Goal: Download file/media

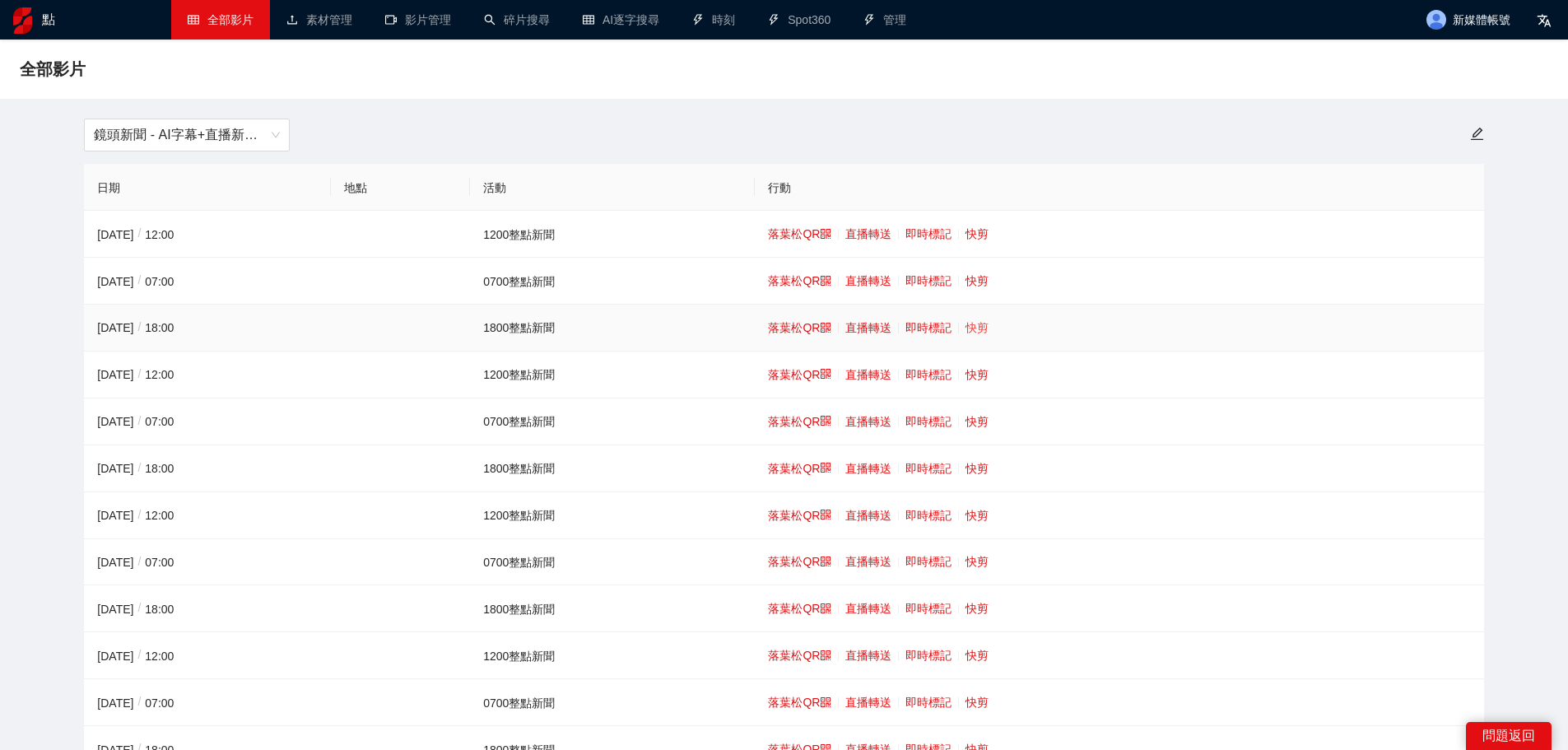
click at [978, 321] on font "快剪" at bounding box center [976, 328] width 23 height 14
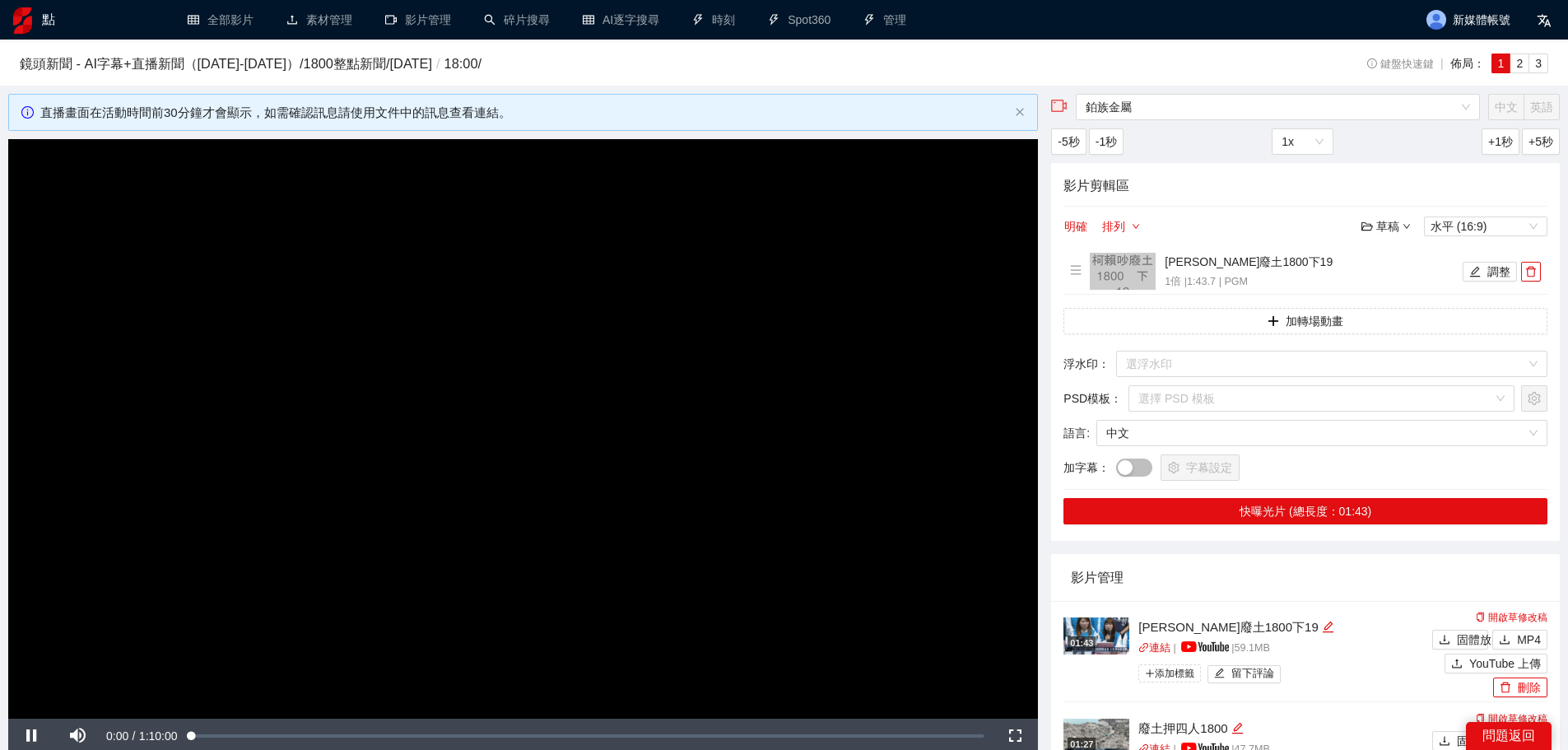
click at [640, 338] on video "Video Player" at bounding box center [523, 429] width 1030 height 580
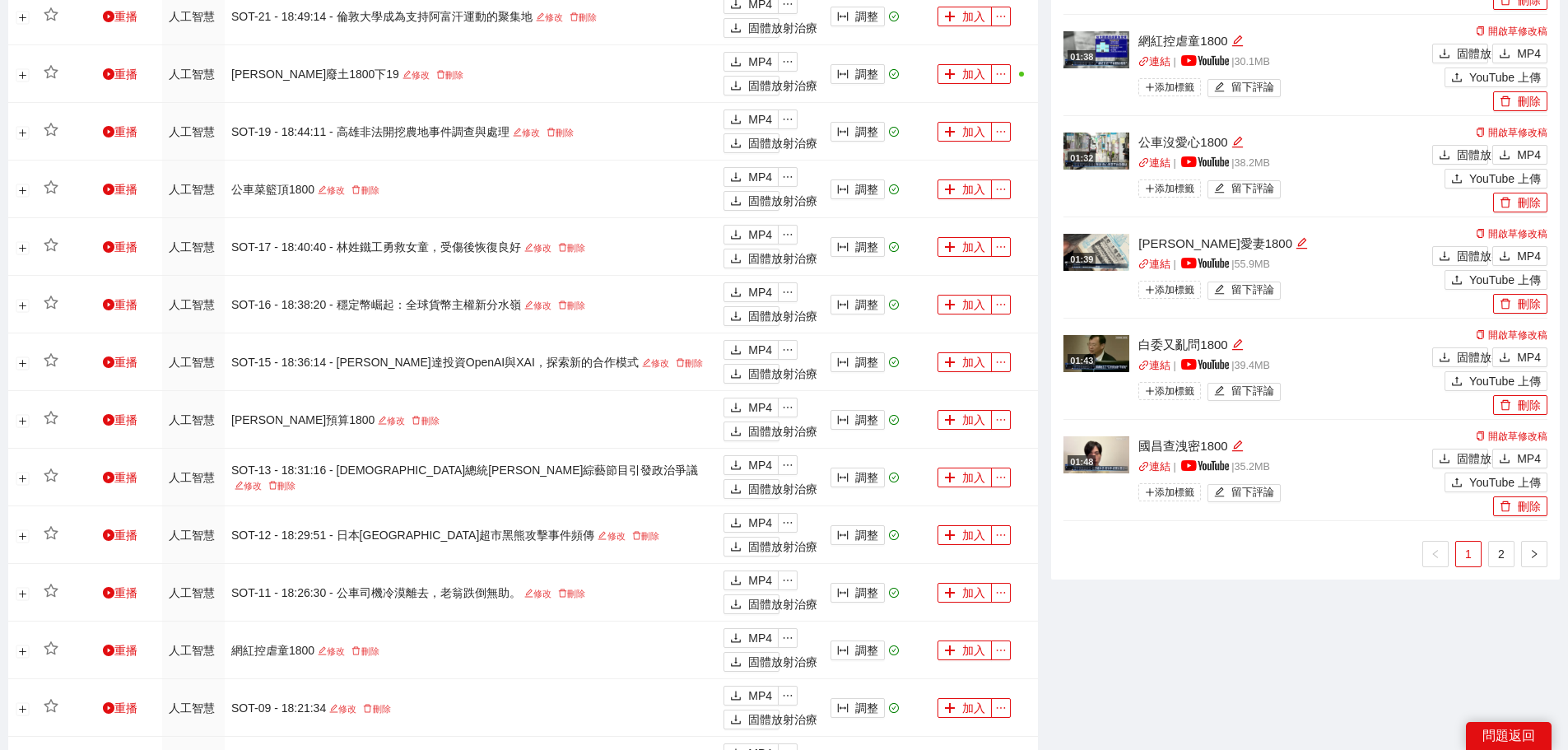
scroll to position [1104, 0]
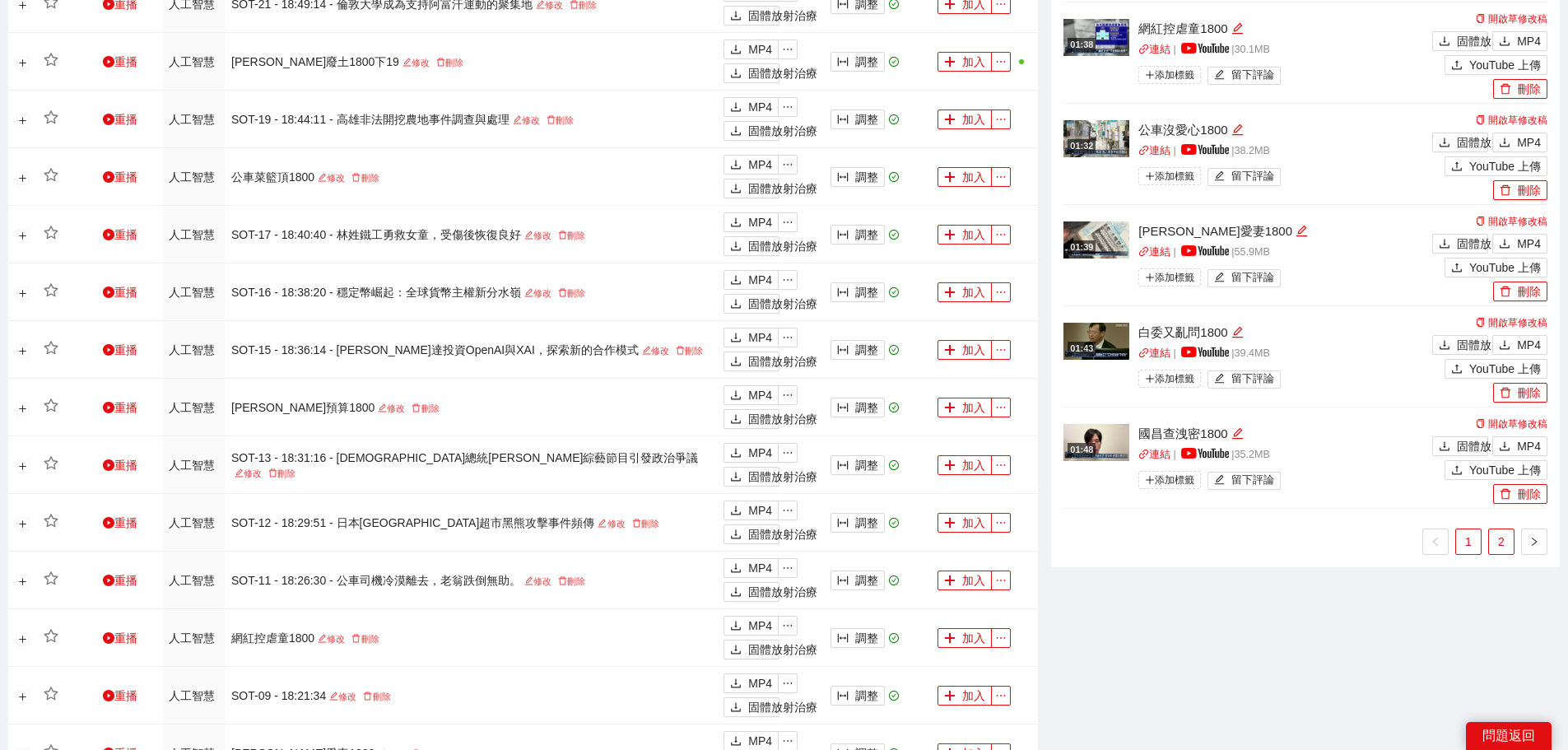
click at [1512, 548] on link "2" at bounding box center [1501, 541] width 25 height 25
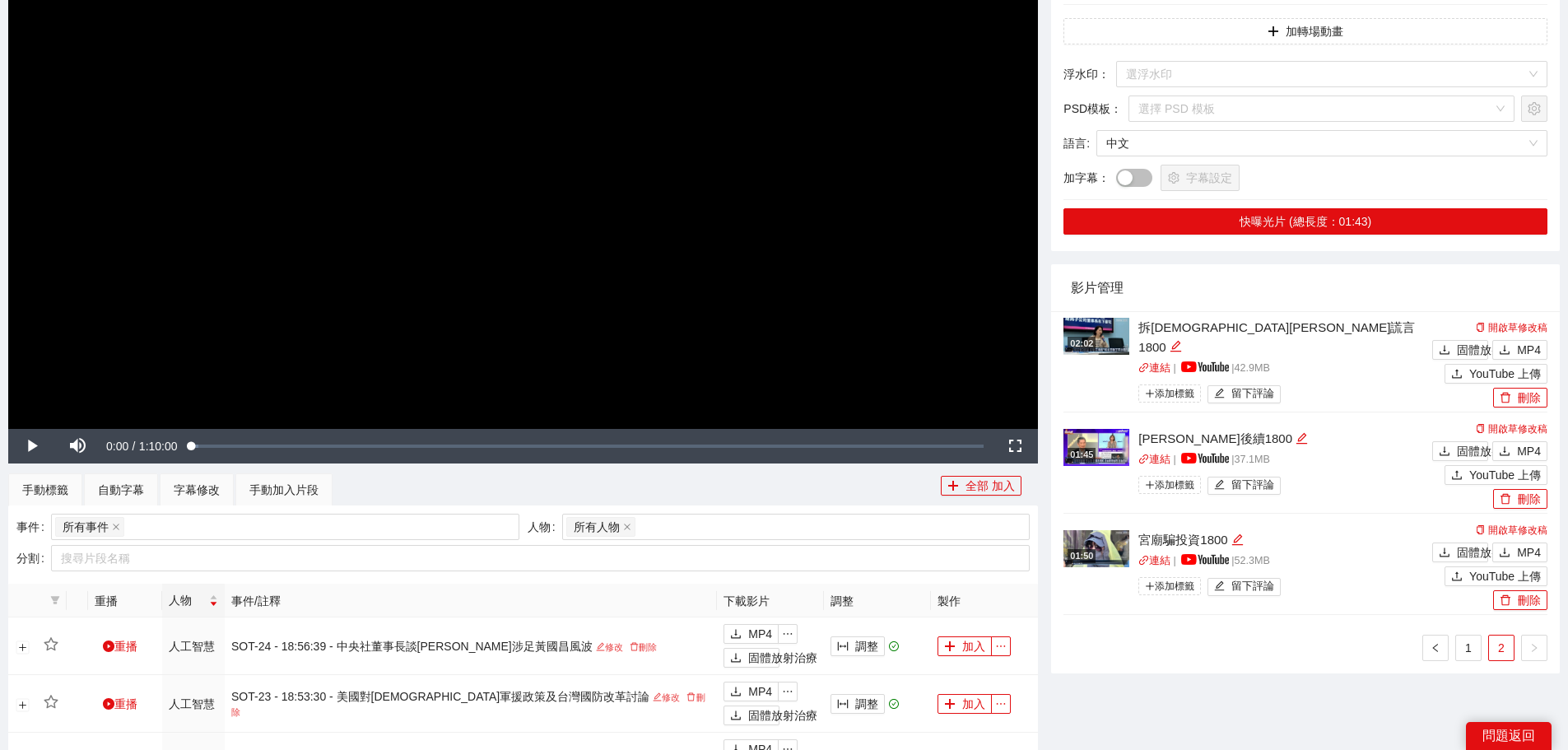
scroll to position [281, 0]
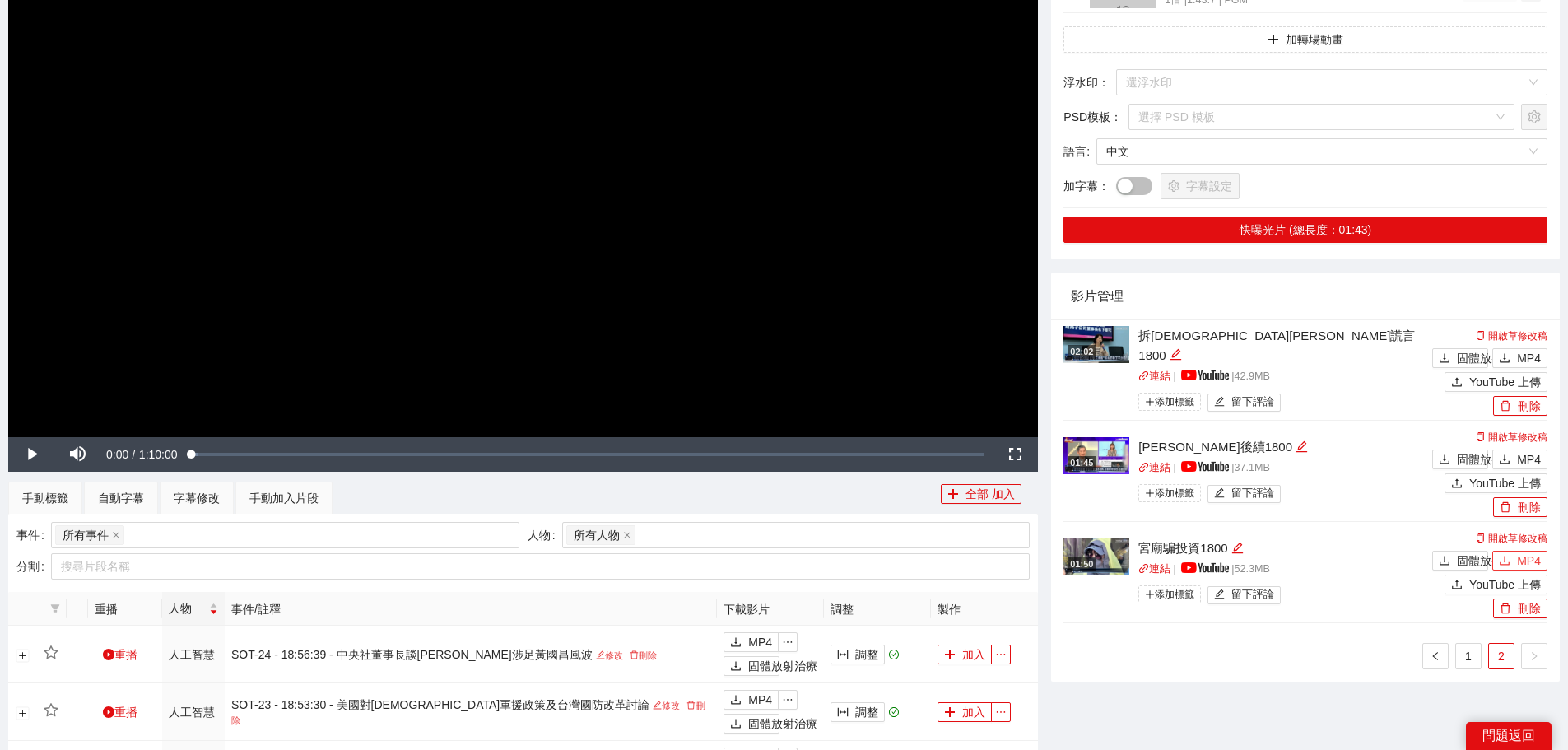
click at [1517, 559] on button "MP4" at bounding box center [1520, 560] width 55 height 19
click at [1531, 559] on font "MP4" at bounding box center [1529, 561] width 24 height 14
click at [1527, 453] on font "MP4" at bounding box center [1529, 459] width 24 height 14
click at [1515, 357] on button "MP4" at bounding box center [1520, 358] width 55 height 19
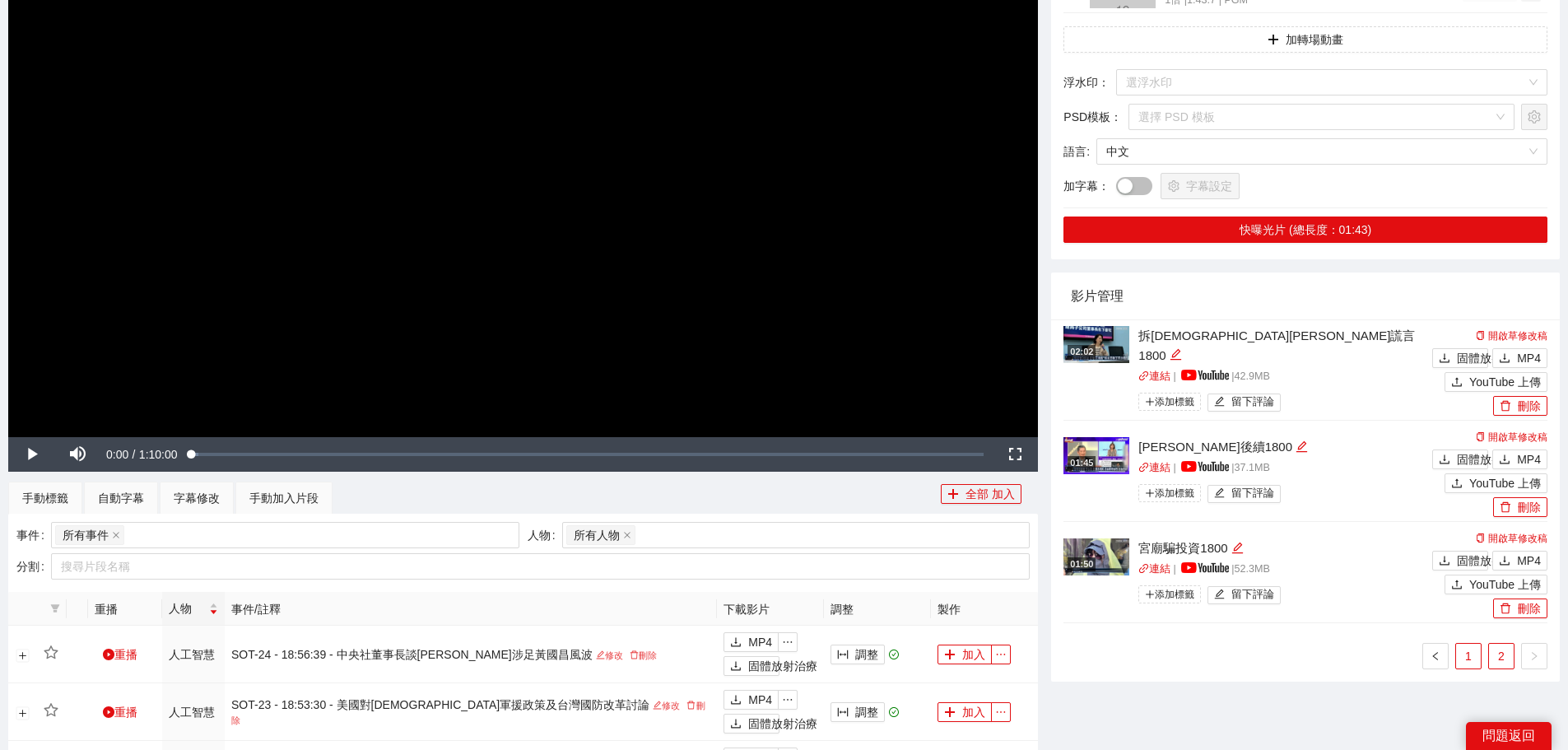
drag, startPoint x: 1474, startPoint y: 649, endPoint x: 1471, endPoint y: 639, distance: 10.4
click at [1474, 649] on link "1" at bounding box center [1468, 655] width 25 height 25
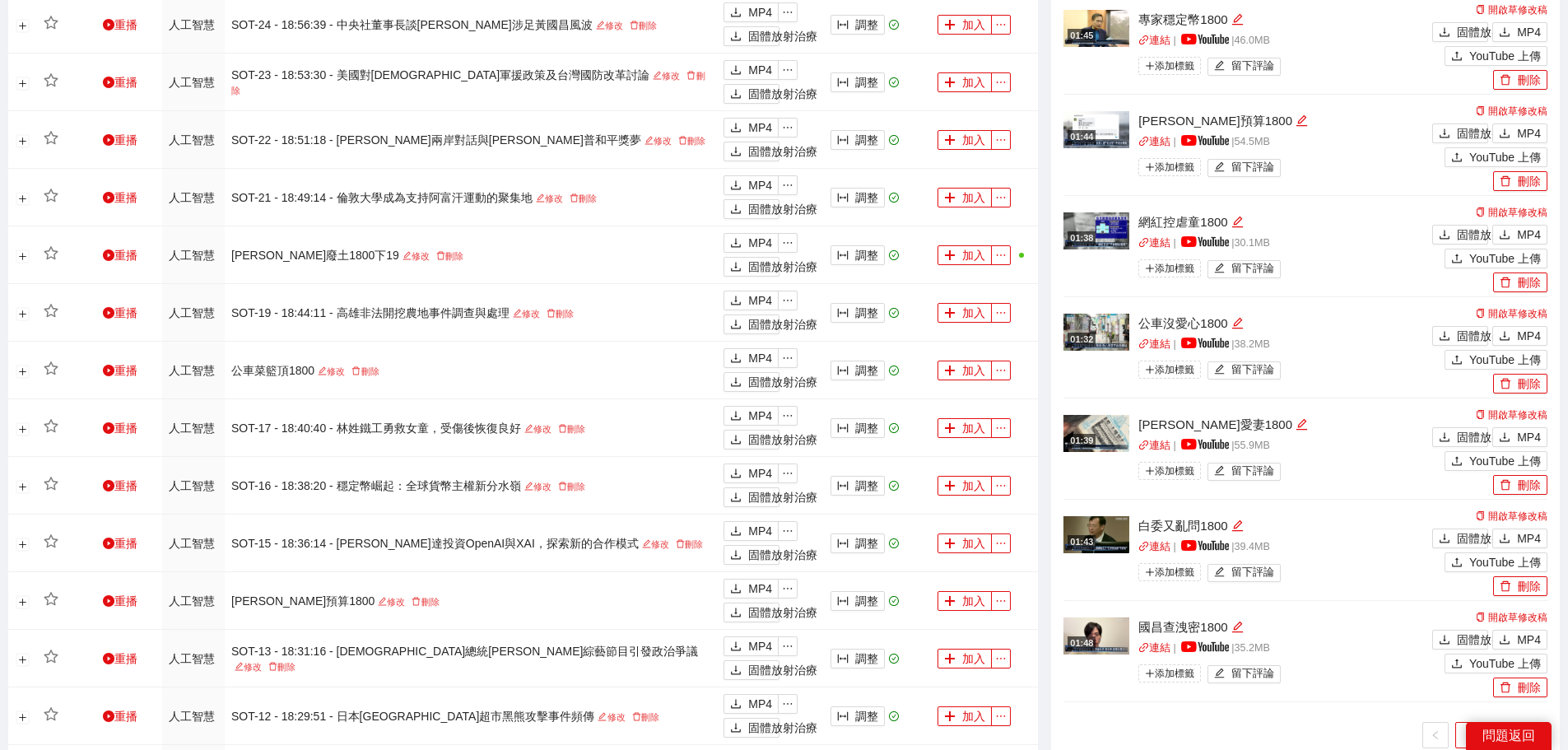
scroll to position [940, 0]
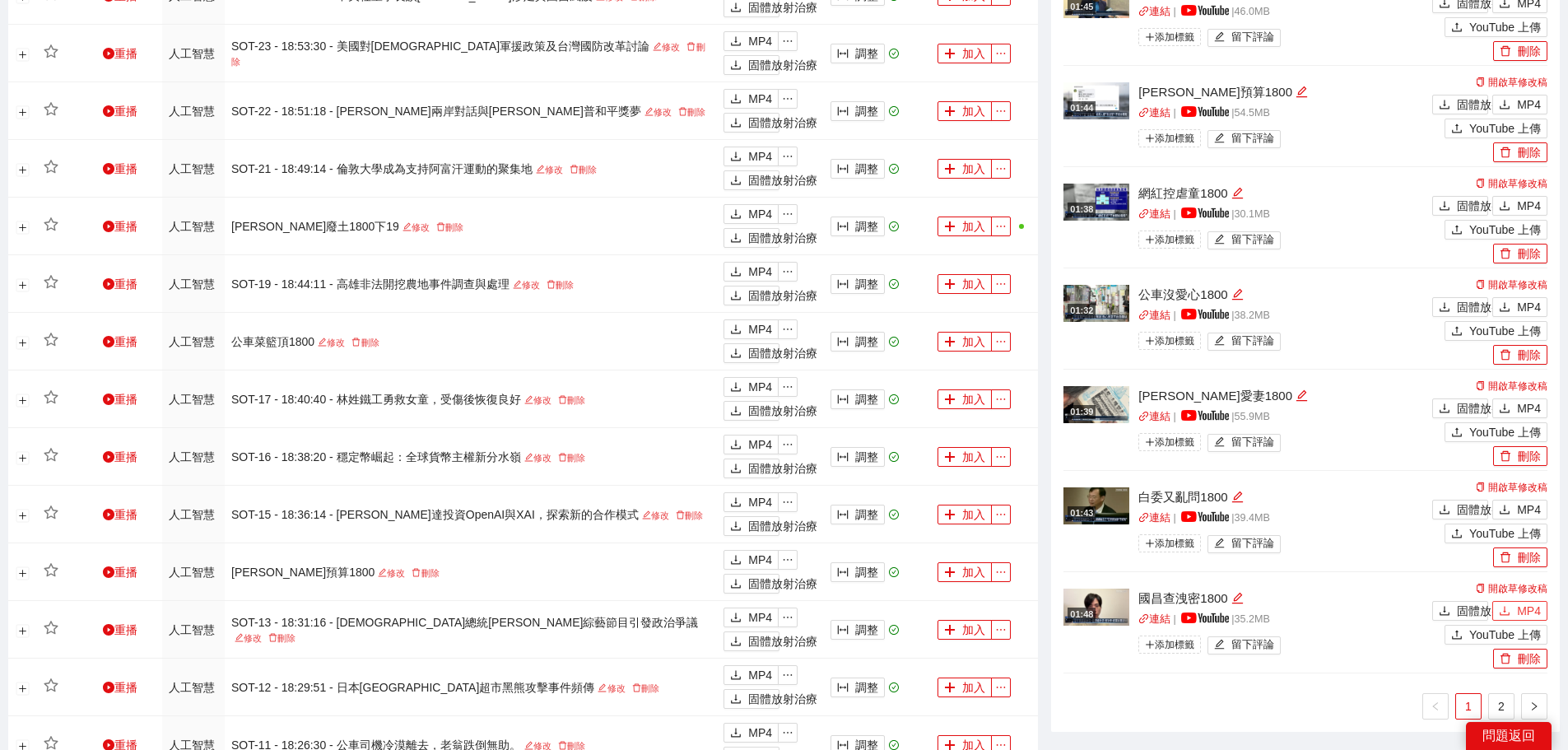
click at [1521, 608] on font "MP4" at bounding box center [1529, 611] width 24 height 14
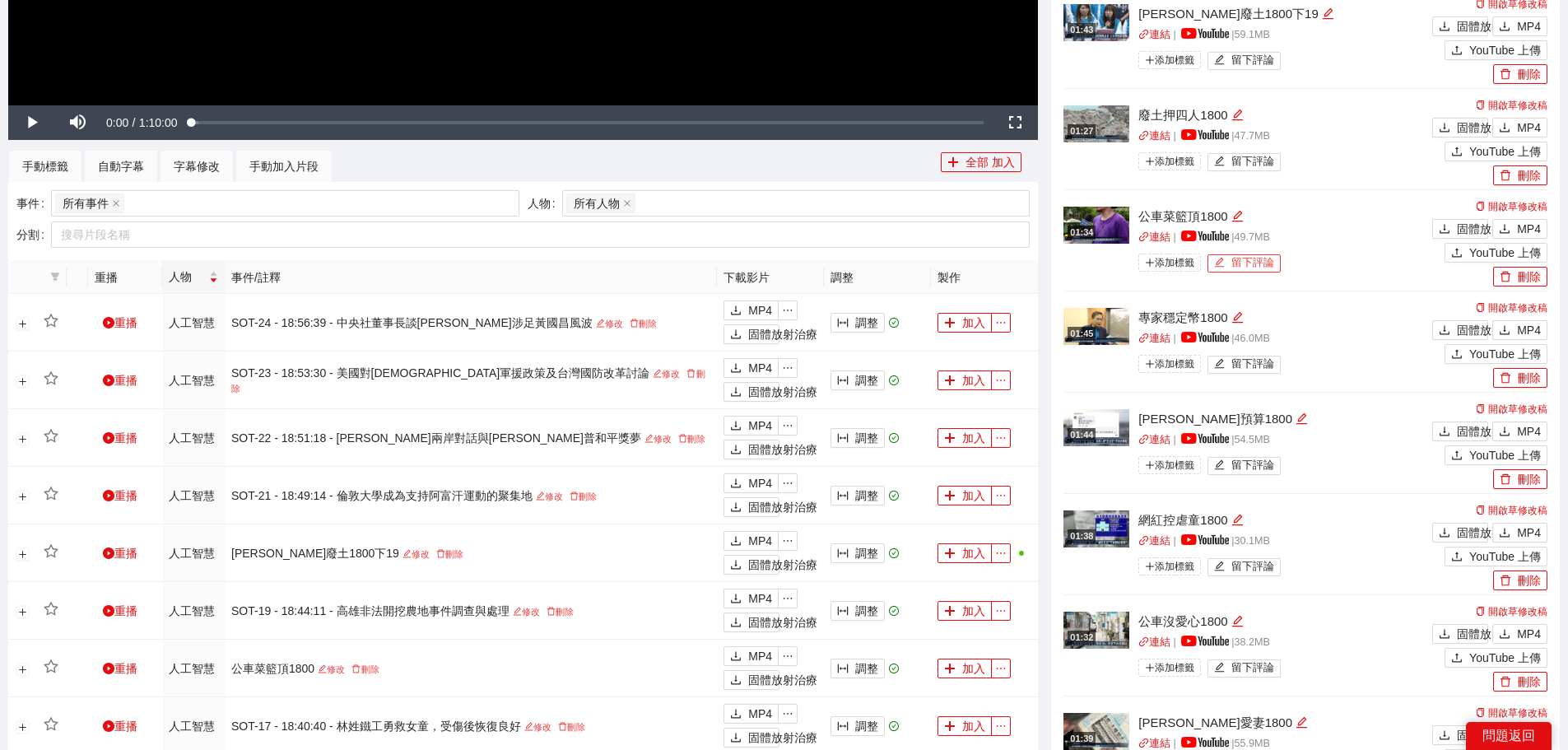
scroll to position [611, 0]
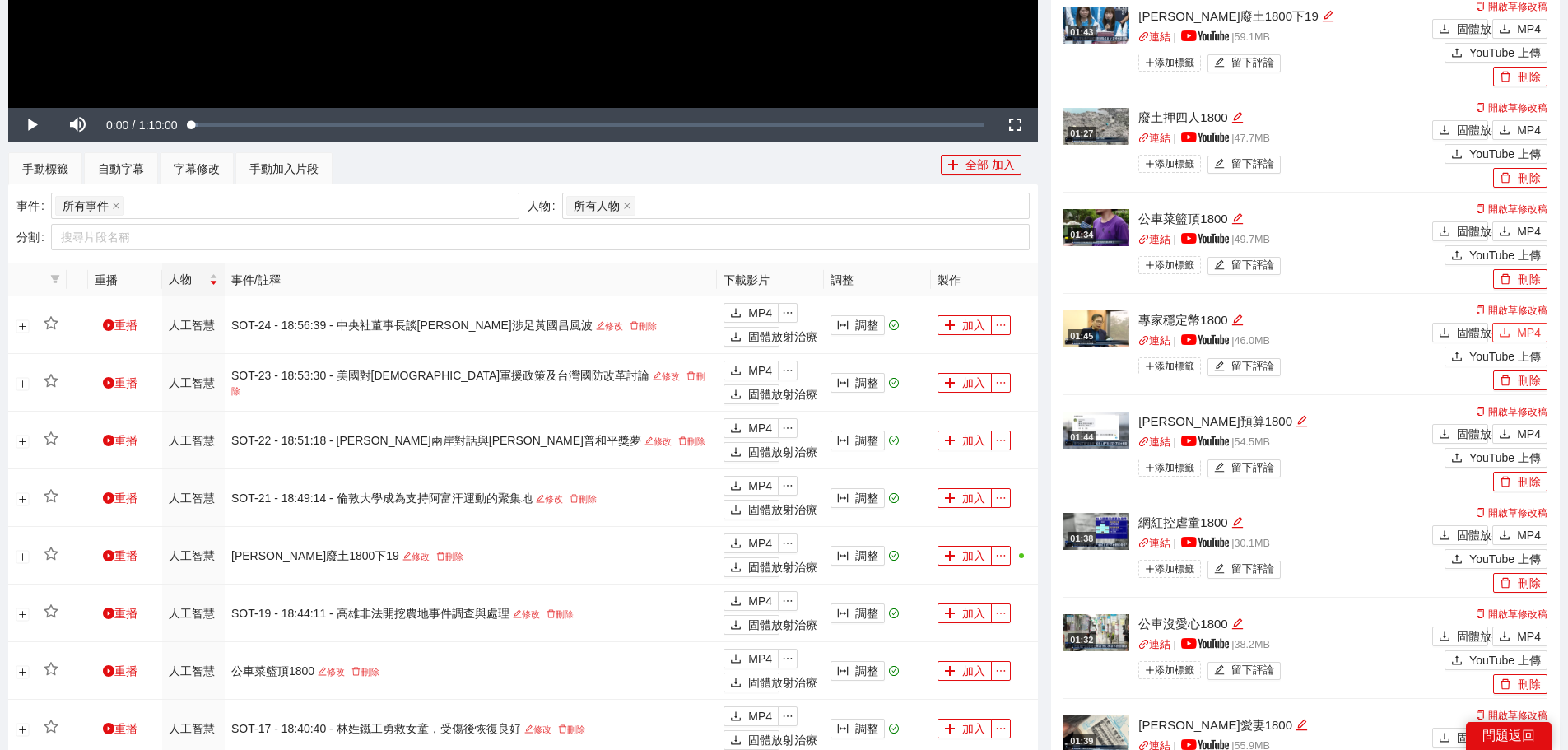
click at [1520, 332] on font "MP4" at bounding box center [1529, 333] width 24 height 14
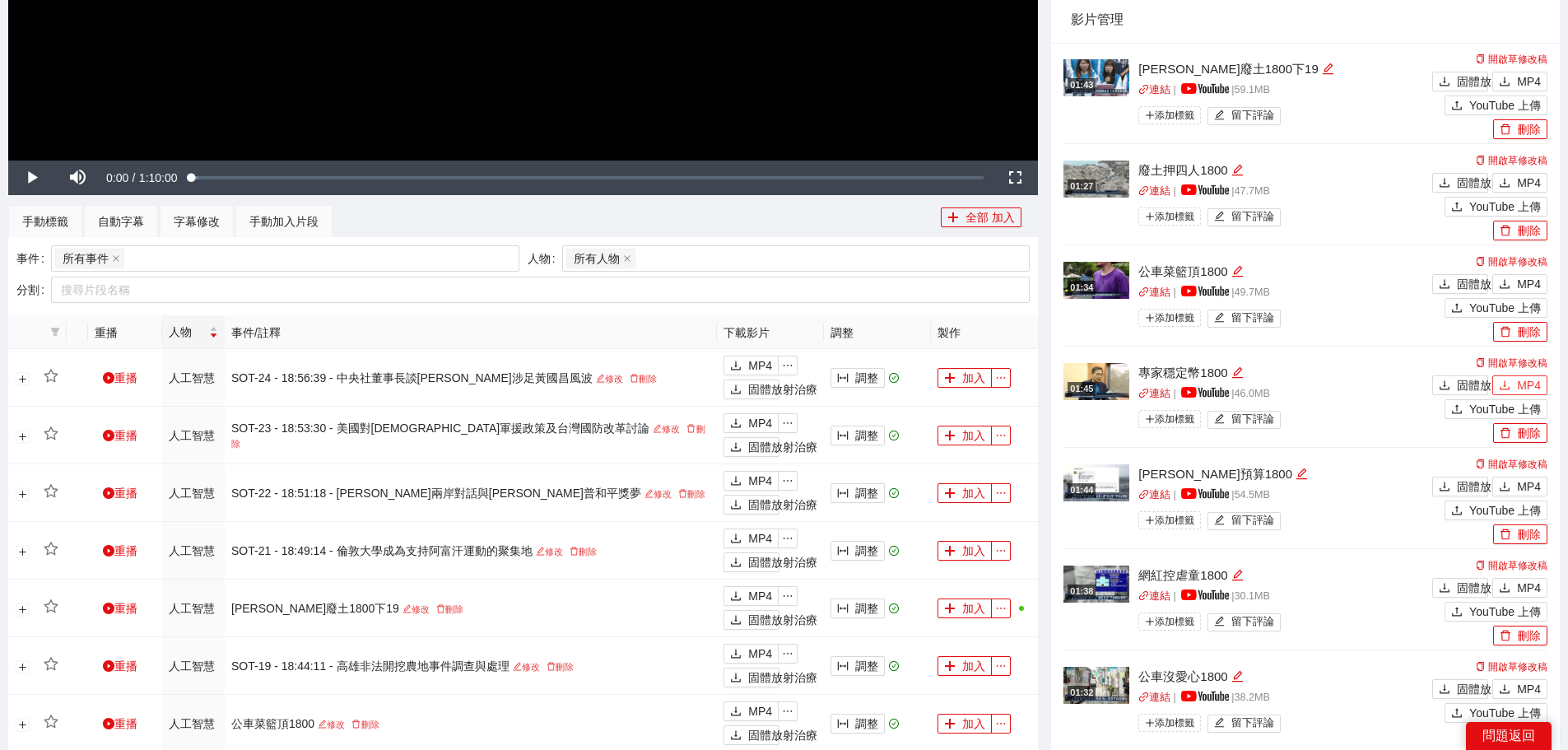
scroll to position [528, 0]
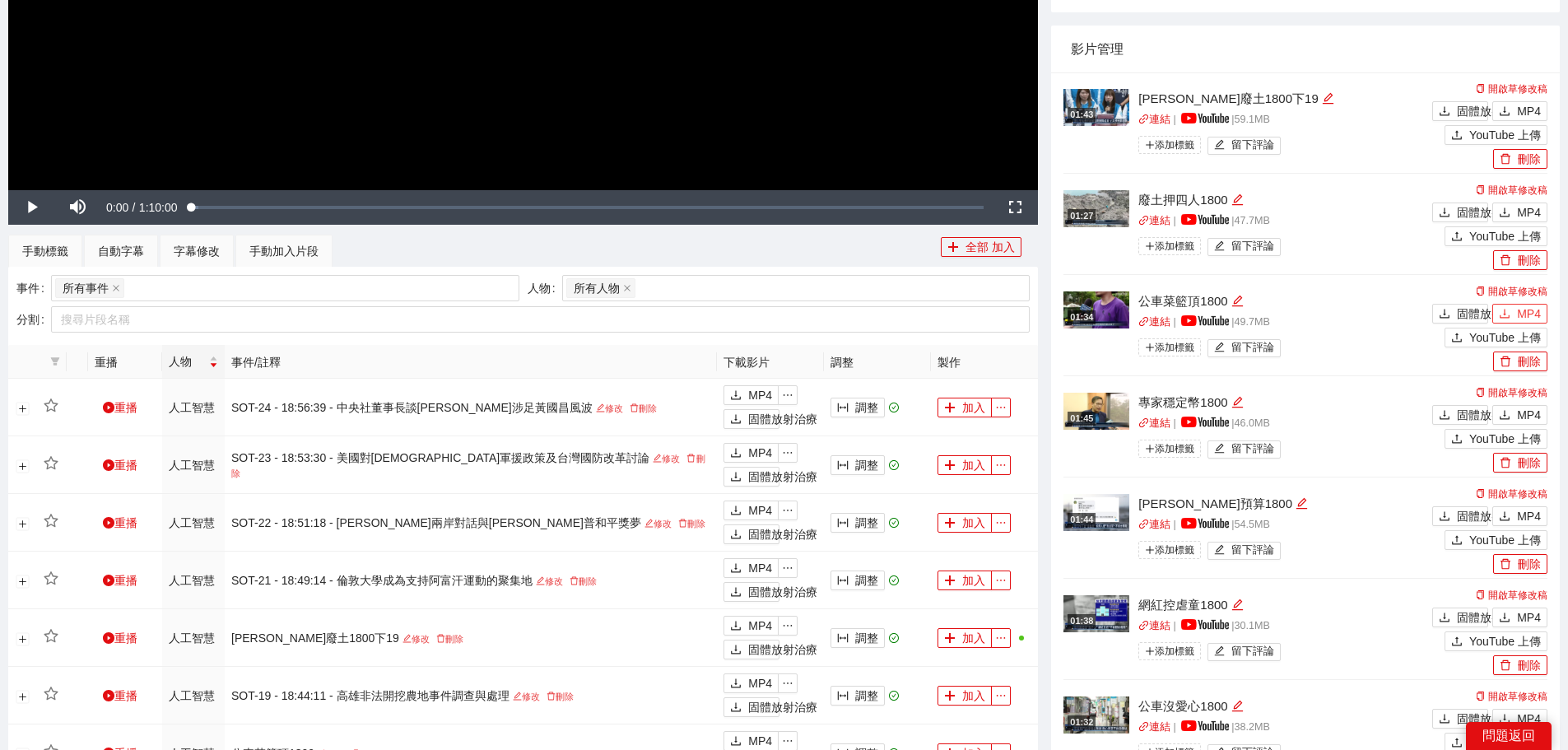
click at [1516, 307] on button "MP4" at bounding box center [1520, 313] width 55 height 19
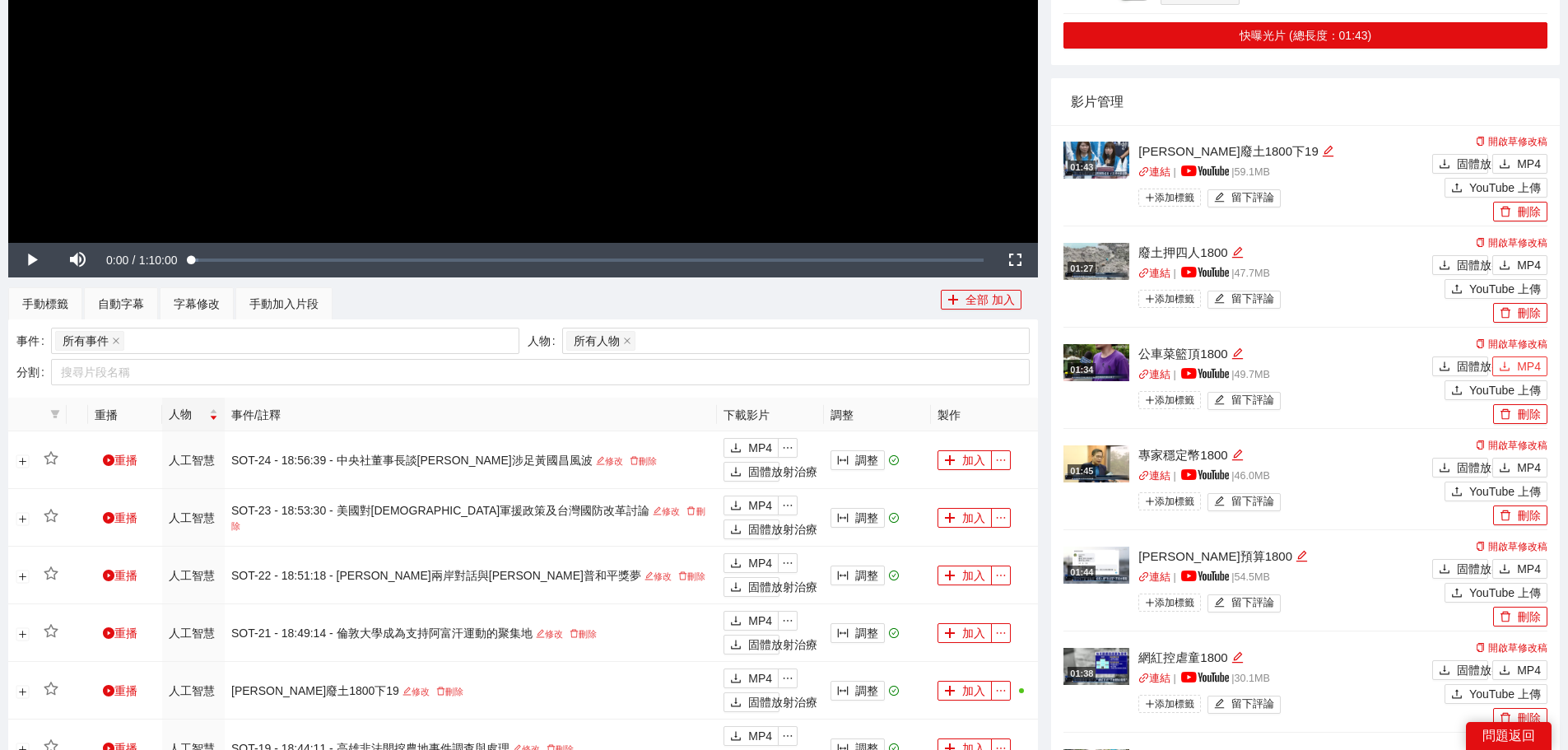
scroll to position [446, 0]
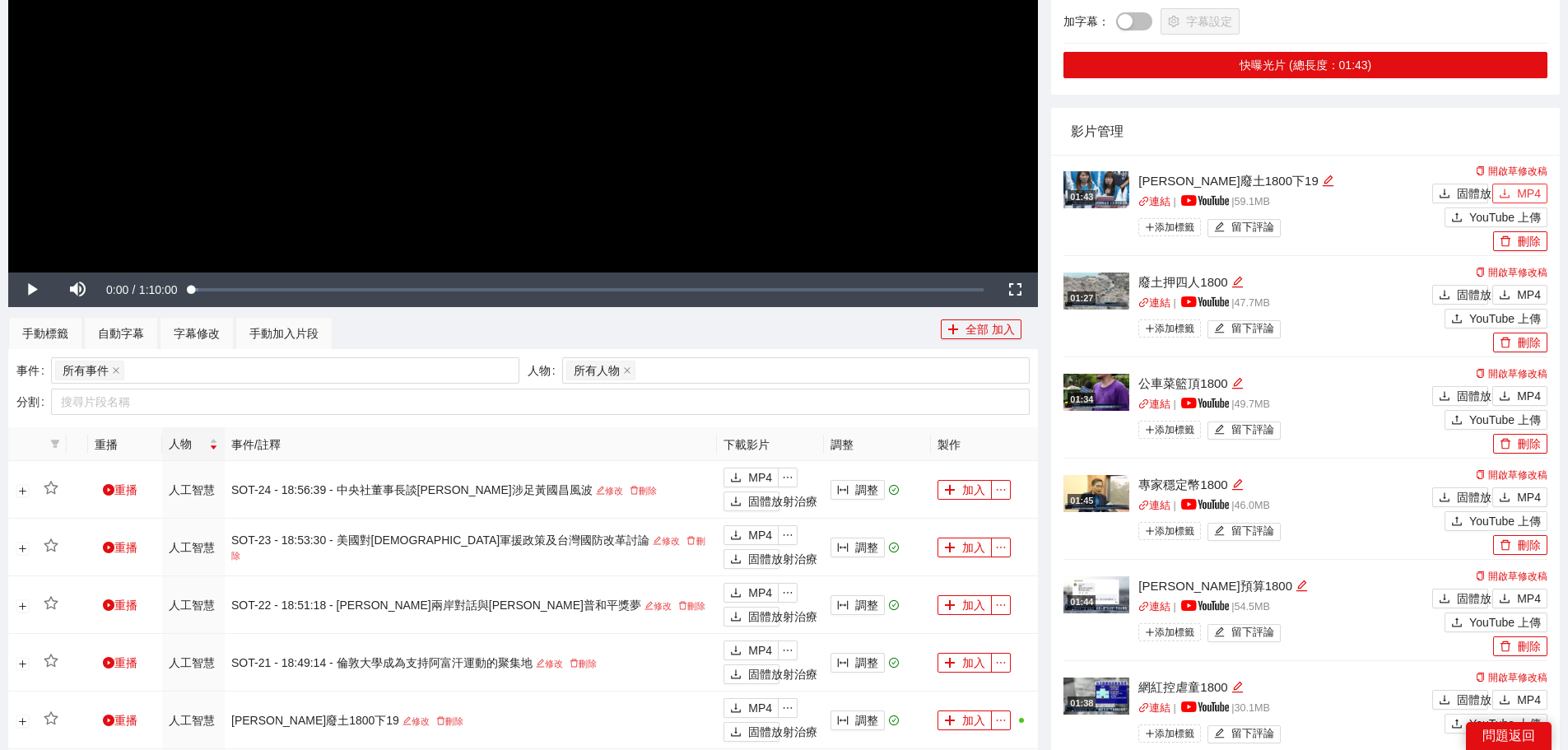
click at [1531, 193] on font "MP4" at bounding box center [1529, 193] width 24 height 14
click at [1518, 290] on font "MP4" at bounding box center [1529, 295] width 24 height 14
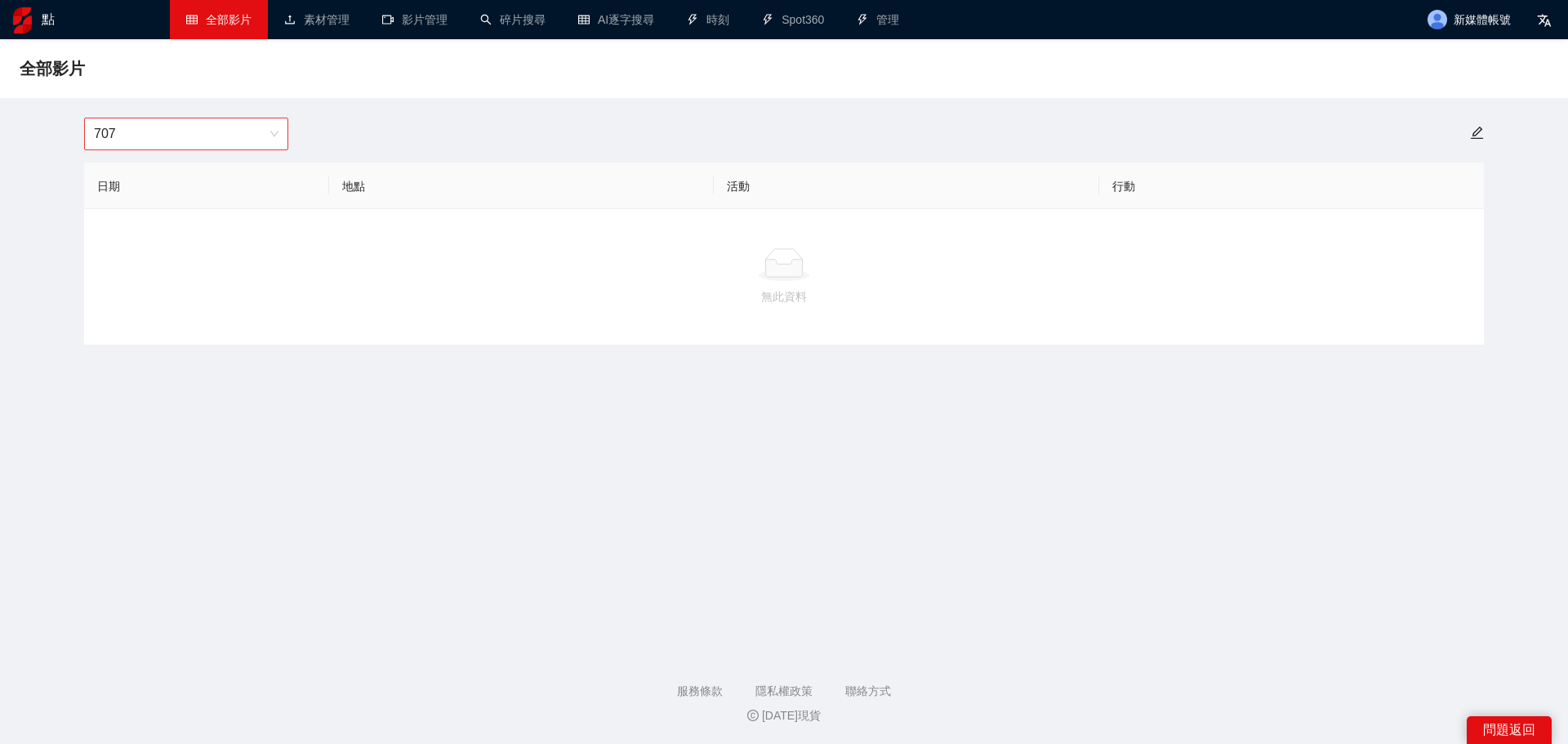
click at [129, 144] on span "707" at bounding box center [186, 134] width 184 height 31
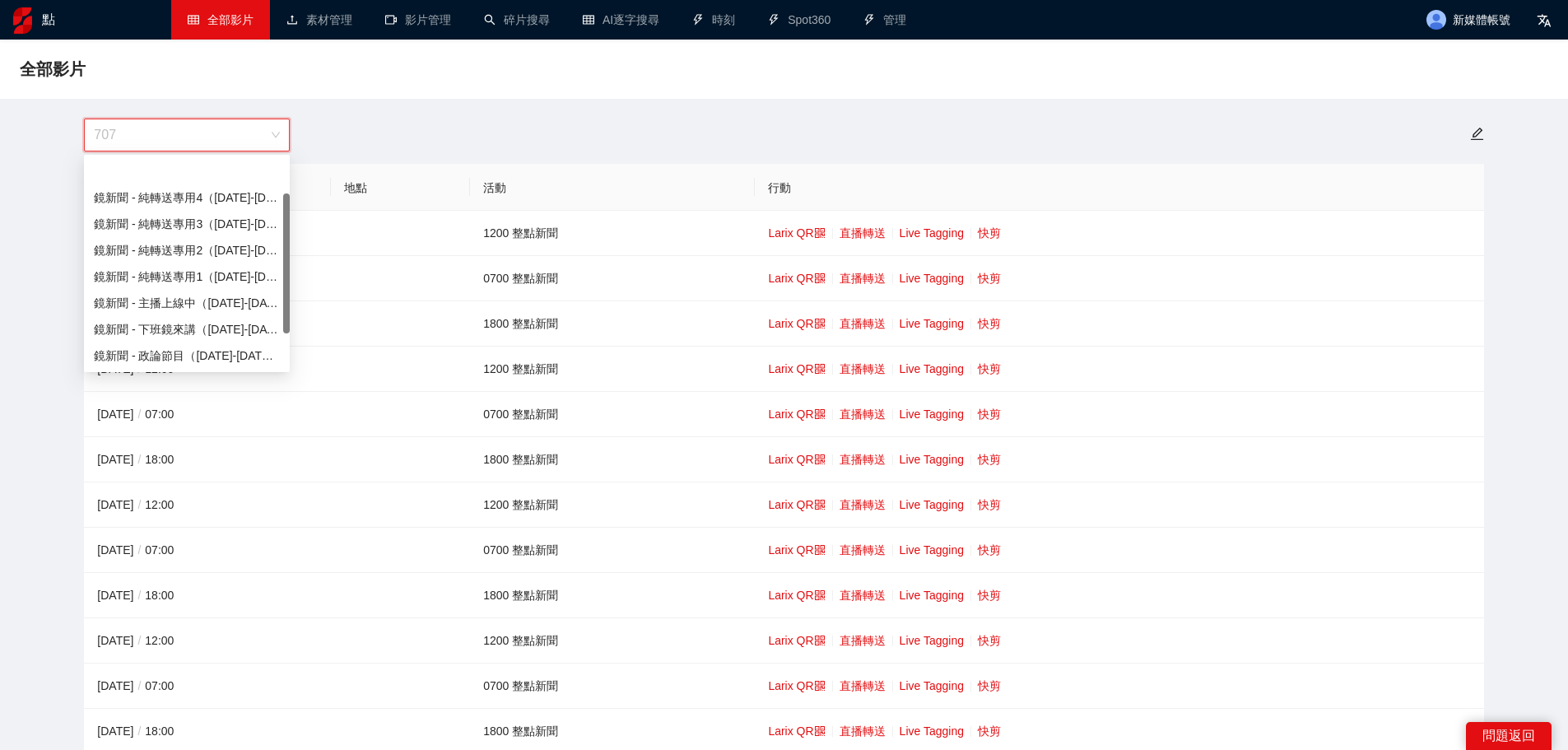
scroll to position [53, 0]
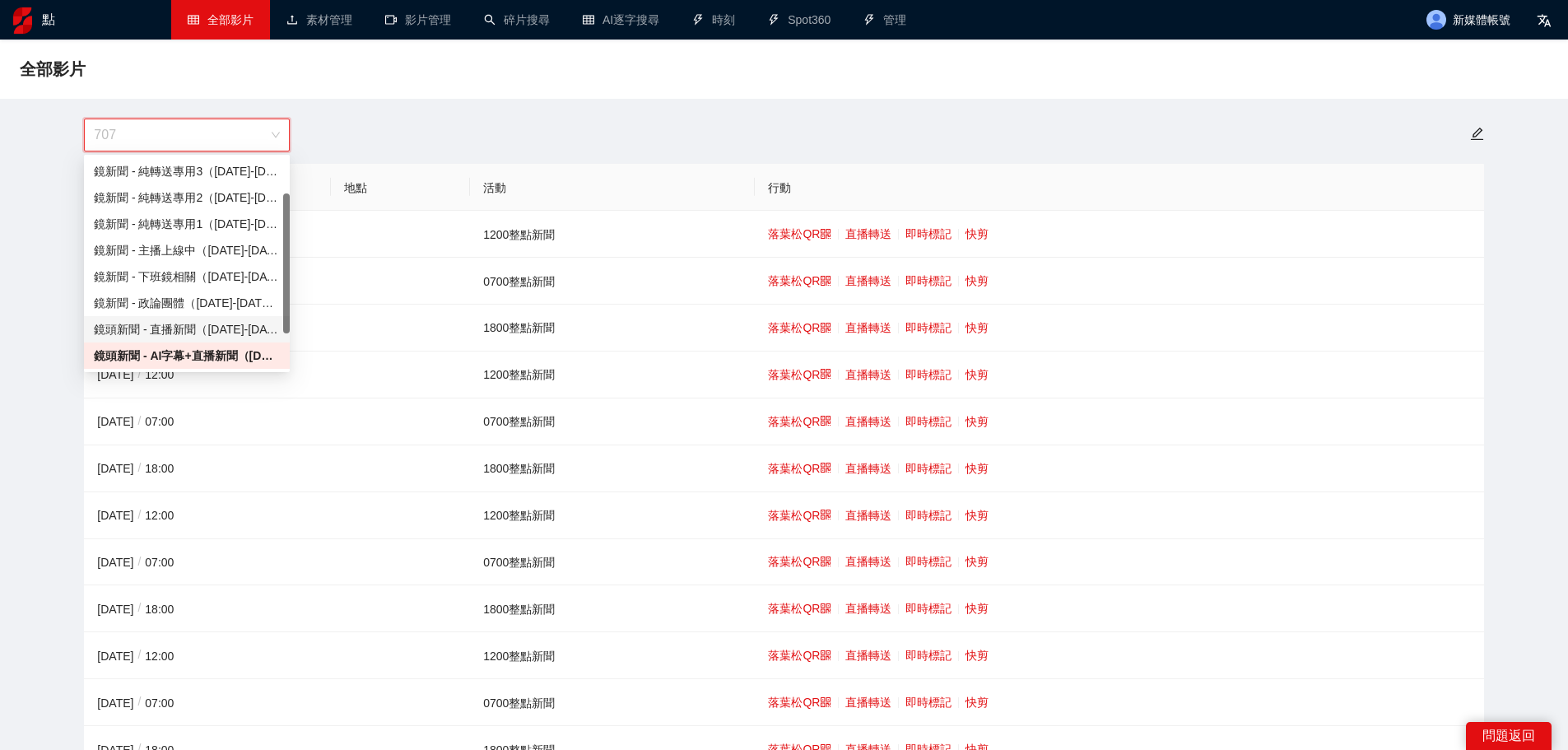
click at [205, 334] on font "鏡頭新聞 - 直播新聞（[DATE]-[DATE]）" at bounding box center [195, 330] width 202 height 14
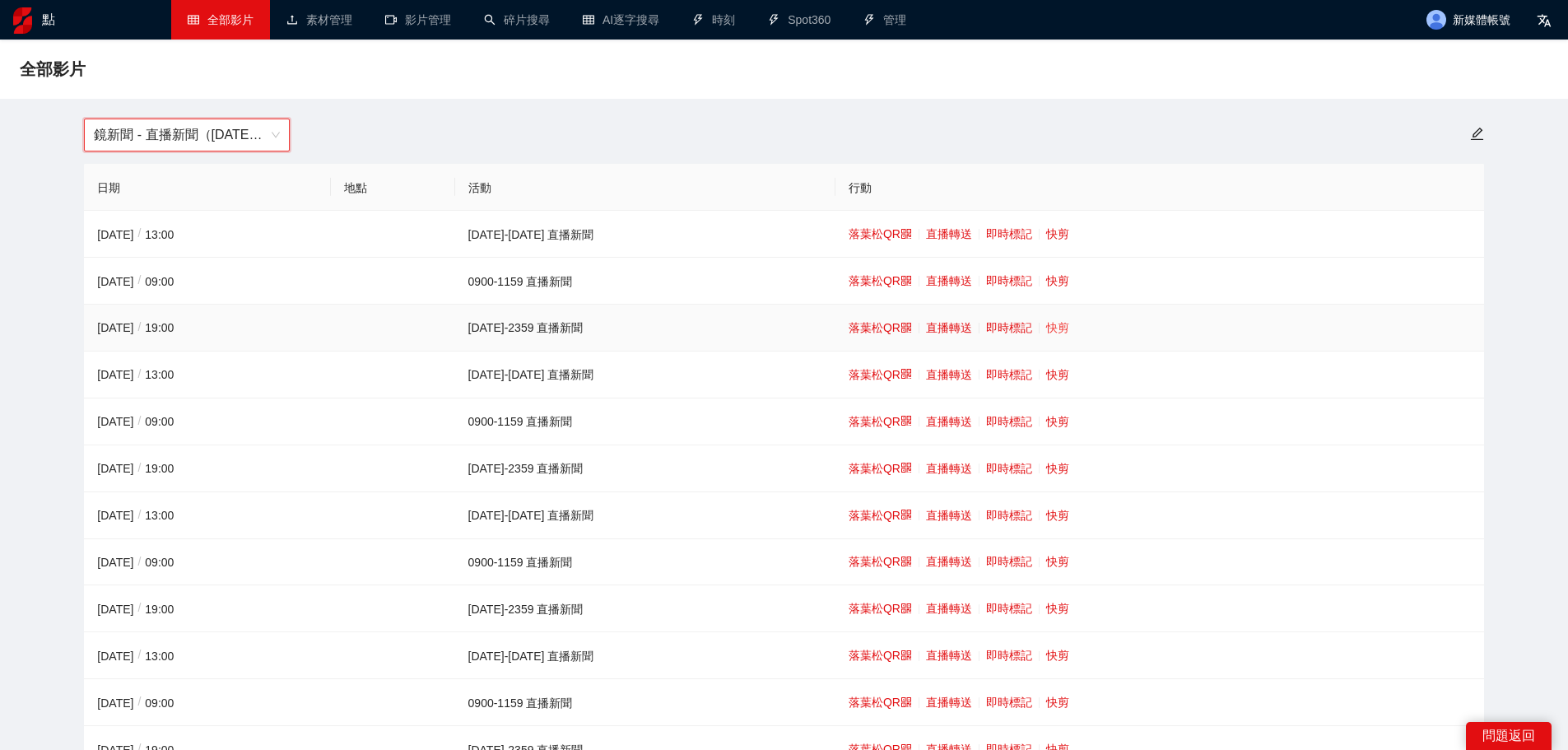
click at [1046, 321] on font "快剪" at bounding box center [1057, 328] width 23 height 14
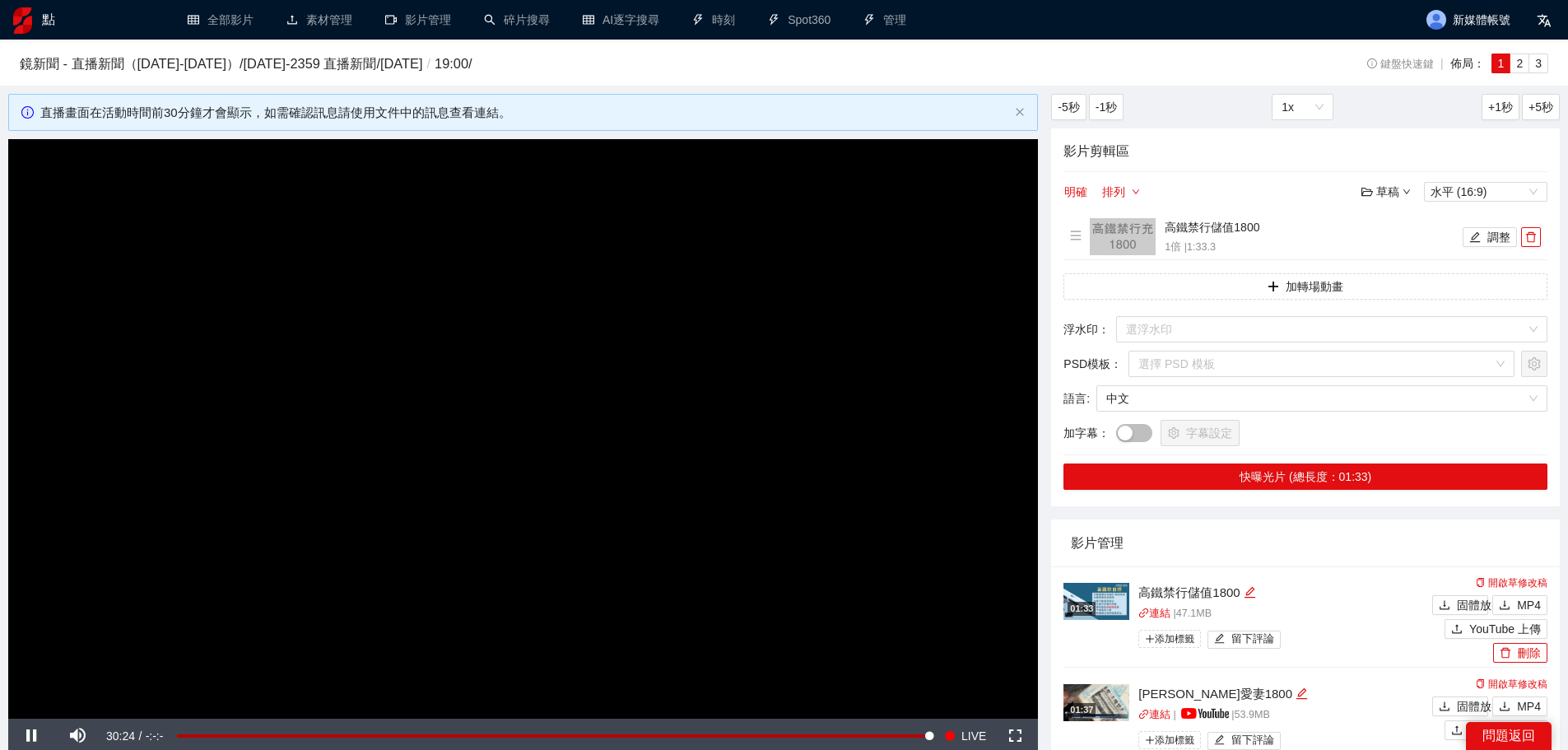
click at [325, 453] on video "Video Player" at bounding box center [523, 429] width 1030 height 580
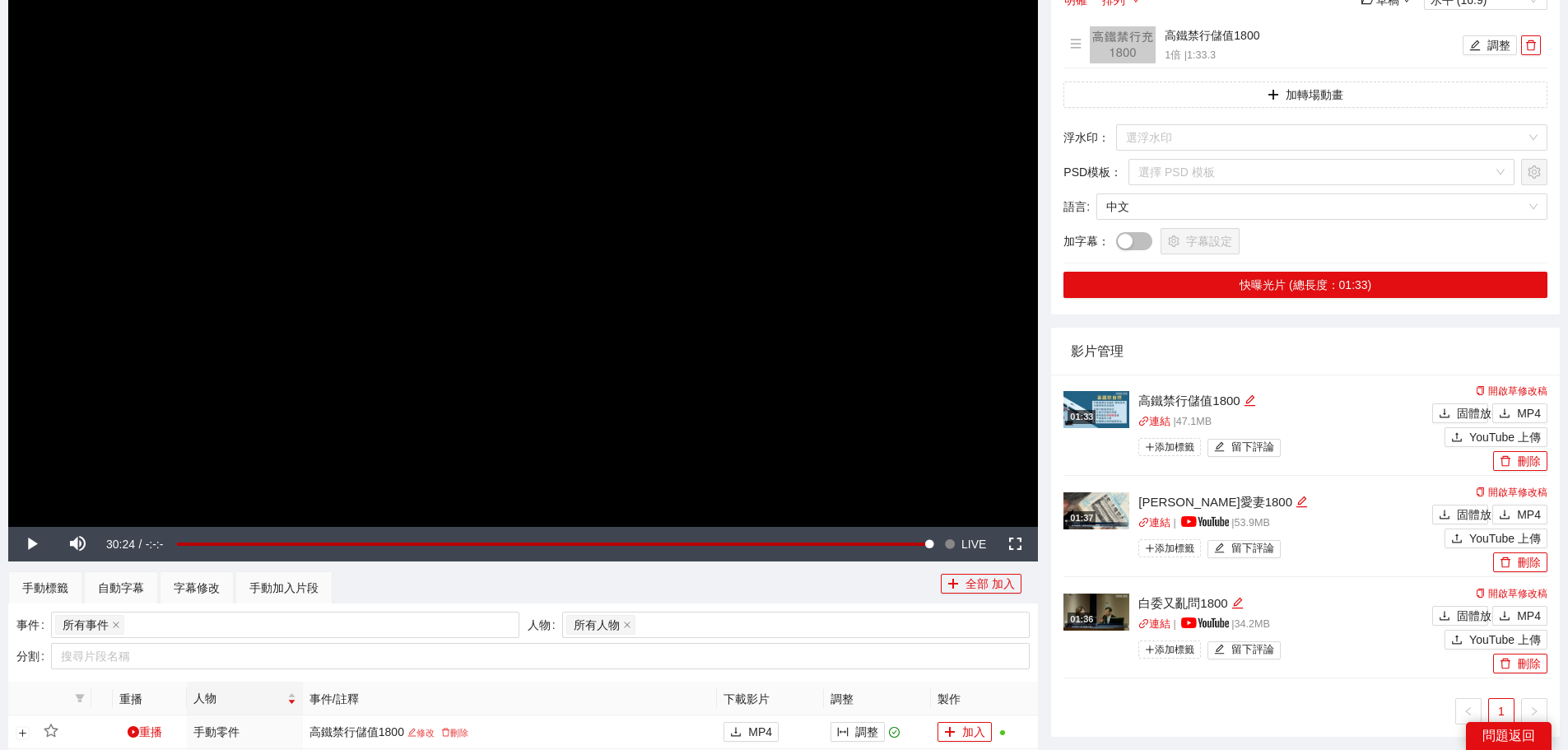
scroll to position [247, 0]
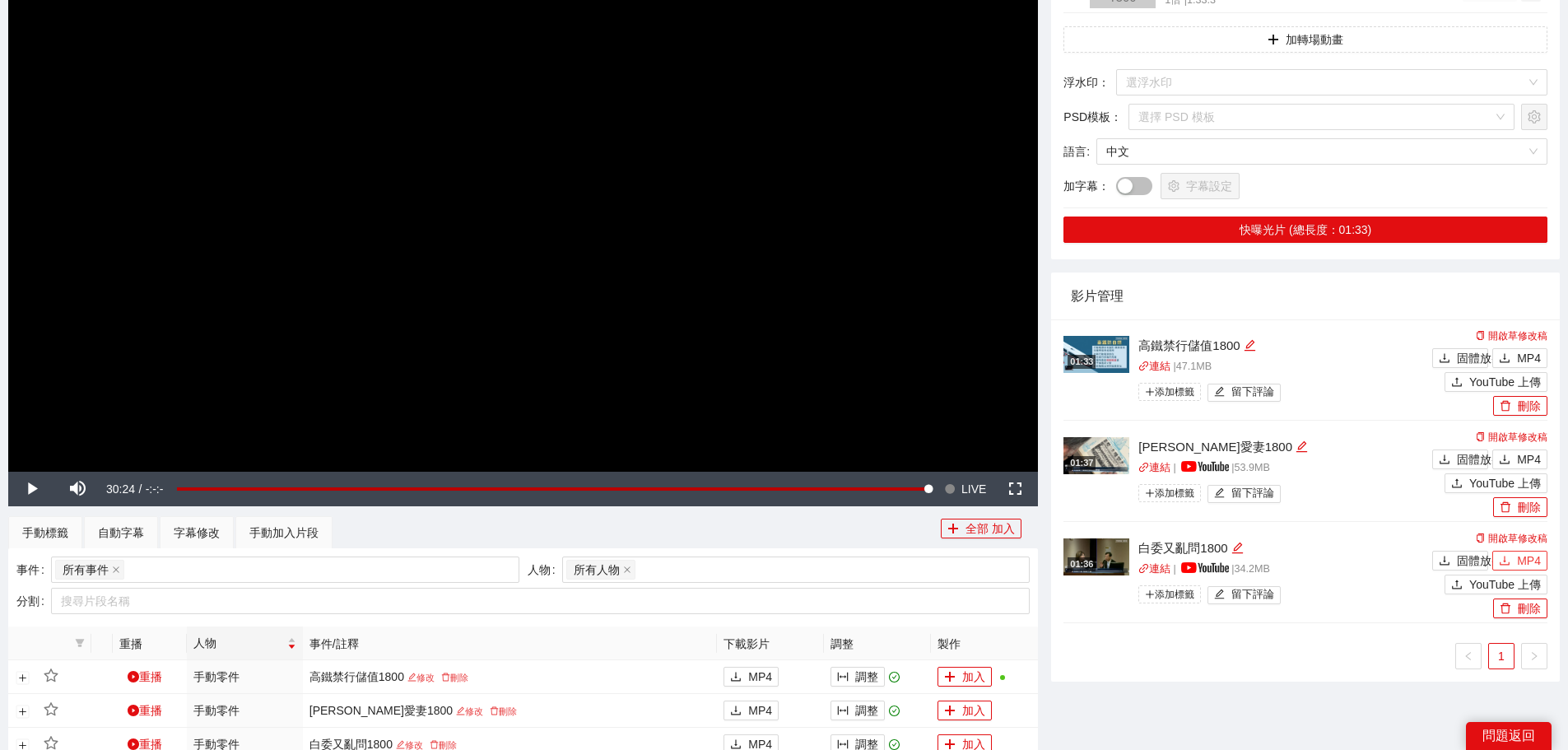
click at [1521, 557] on span "MP4" at bounding box center [1529, 560] width 24 height 18
click at [1522, 456] on font "MP4" at bounding box center [1529, 459] width 24 height 14
